Goal: Information Seeking & Learning: Learn about a topic

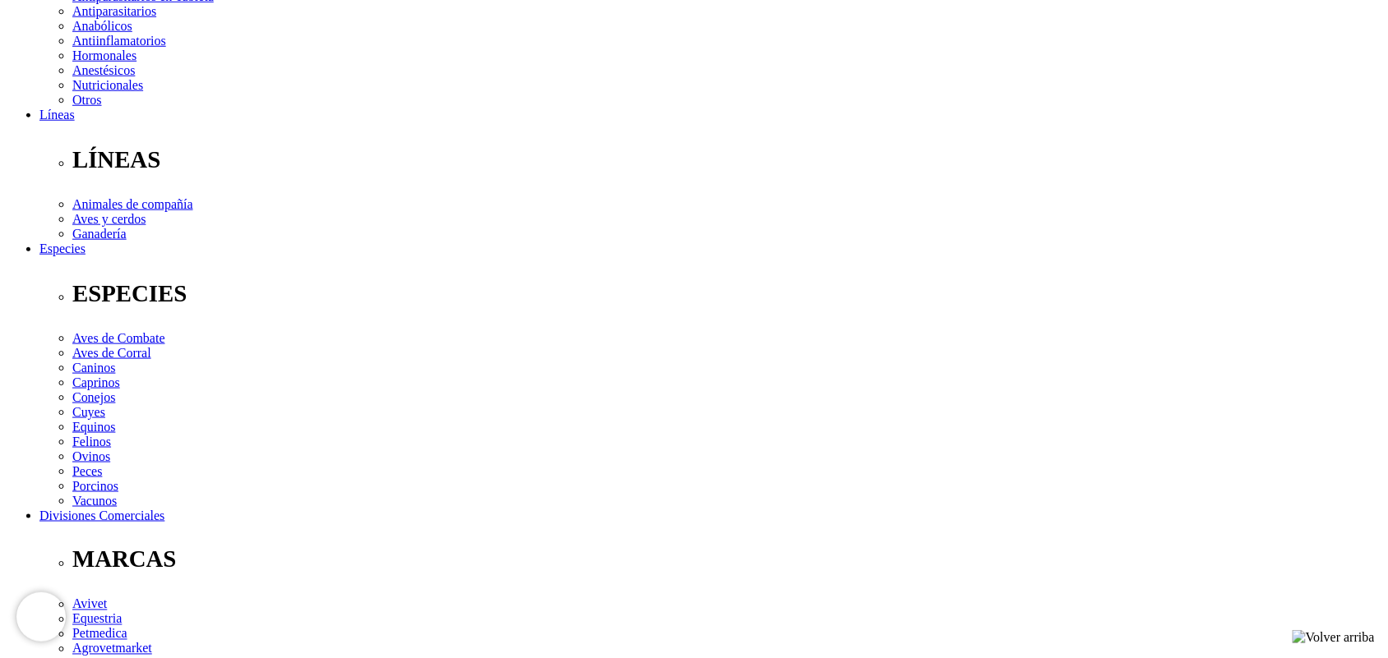
scroll to position [400, 0]
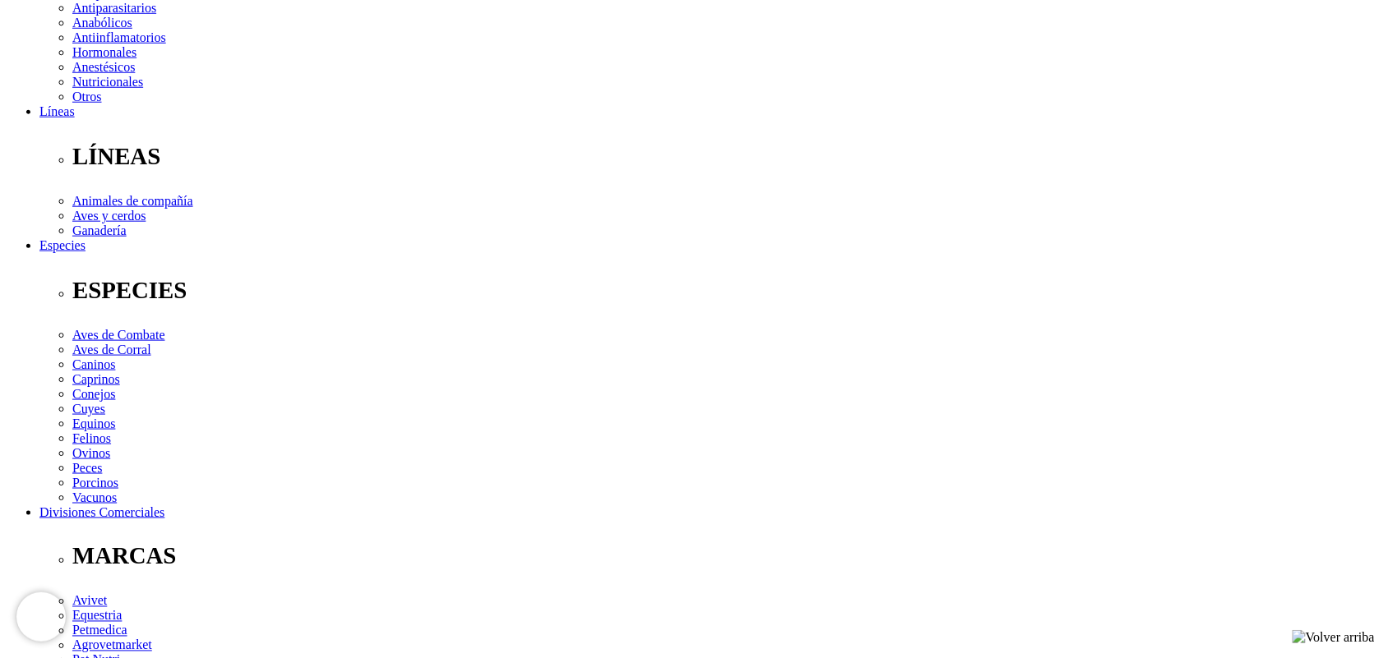
drag, startPoint x: 1399, startPoint y: 74, endPoint x: 1402, endPoint y: 208, distance: 134.0
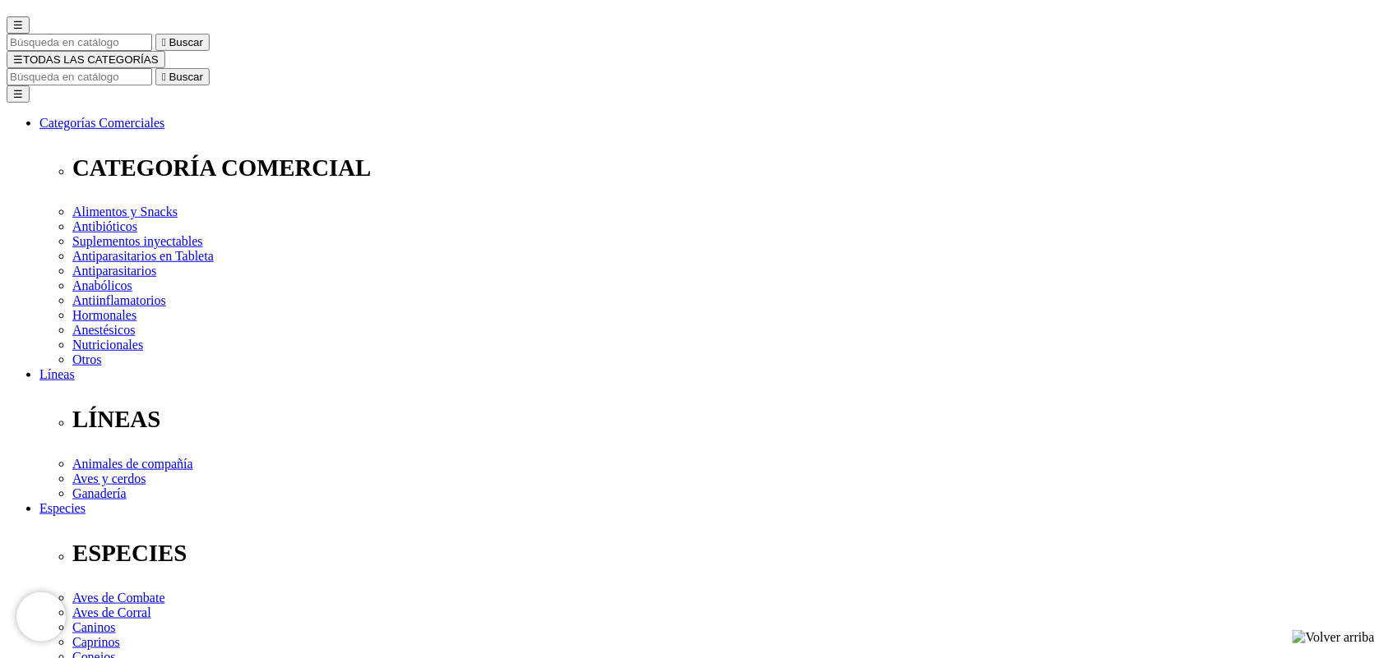
scroll to position [109, 0]
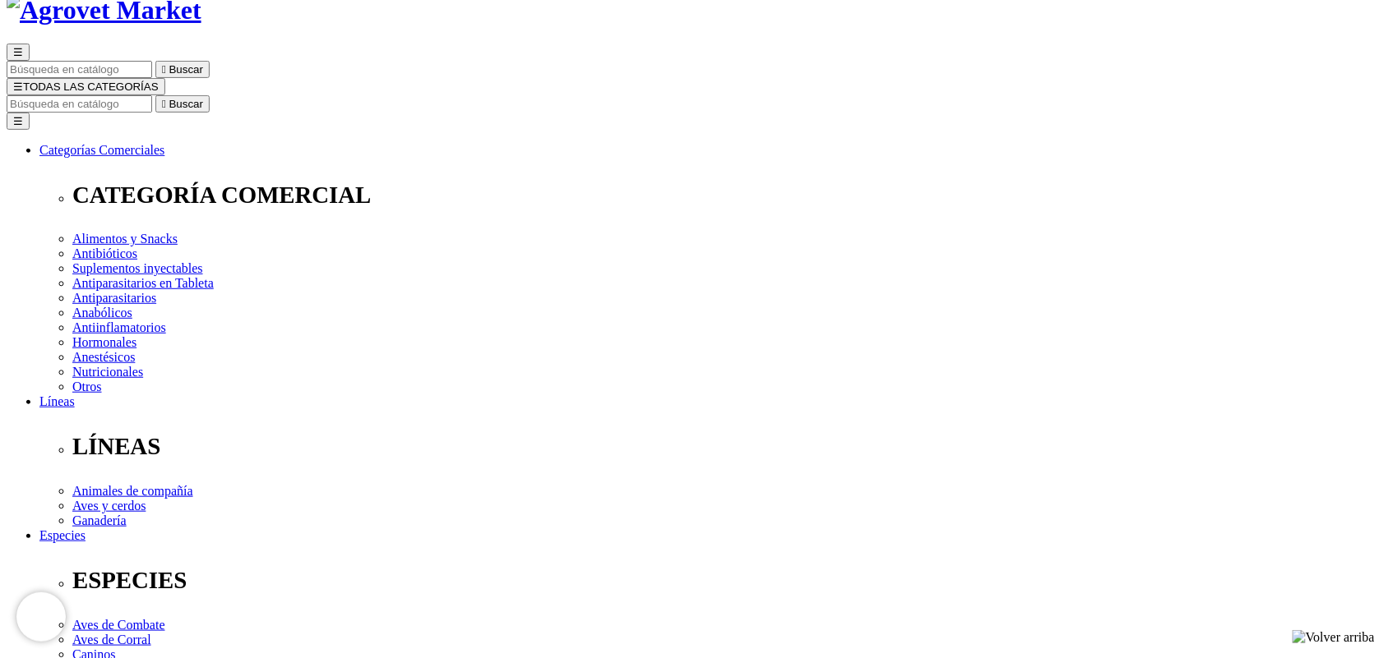
copy h1 "Liquamox"
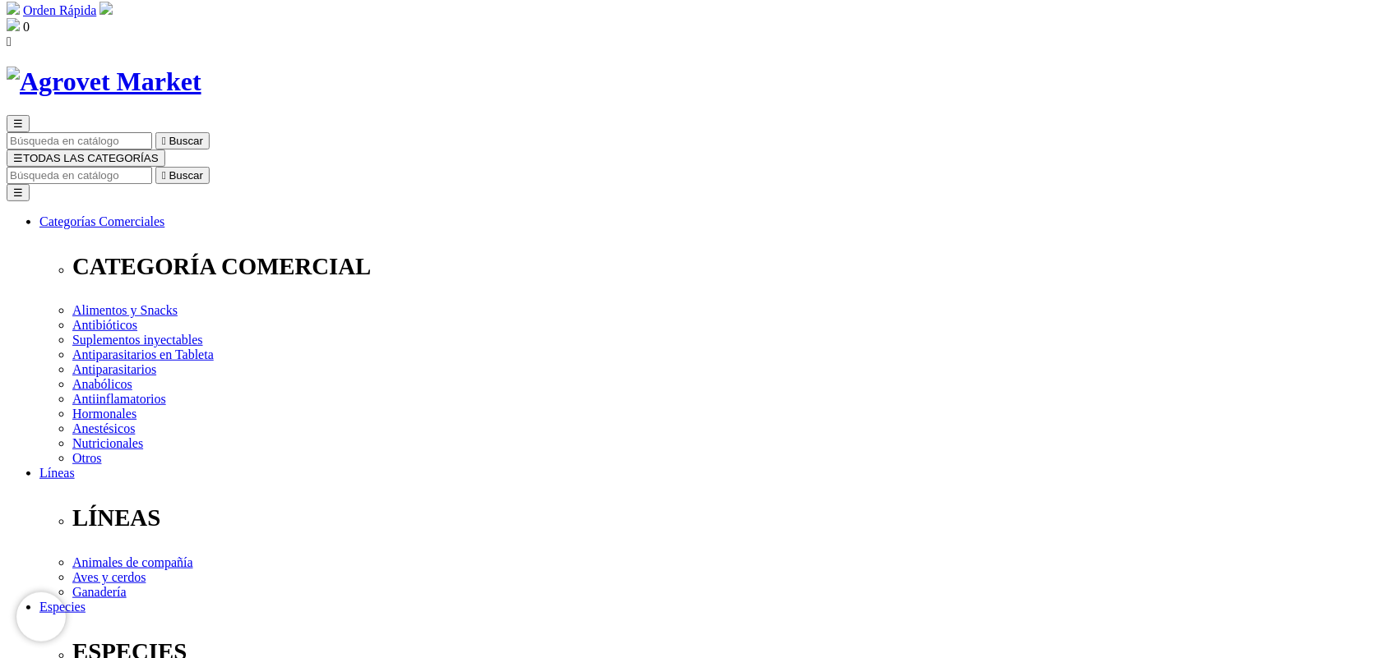
scroll to position [0, 0]
